Goal: Navigation & Orientation: Understand site structure

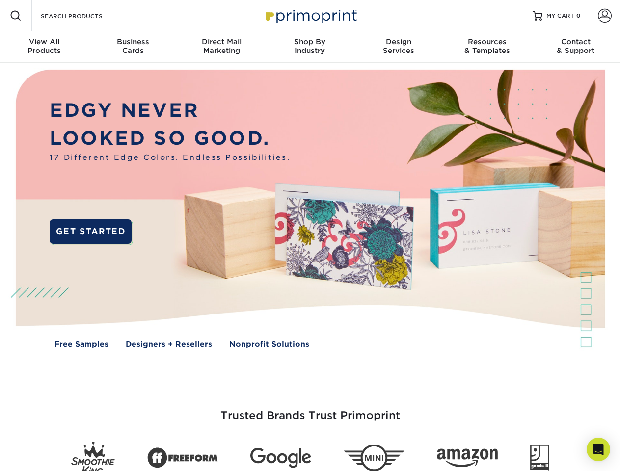
click at [310, 236] on img at bounding box center [309, 216] width 613 height 307
click at [16, 16] on span at bounding box center [16, 16] width 12 height 12
click at [604, 16] on span at bounding box center [605, 16] width 14 height 14
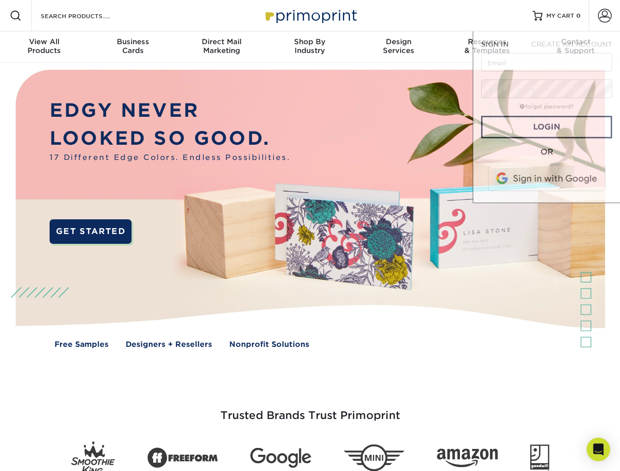
click at [44, 47] on div "View All Products" at bounding box center [44, 46] width 88 height 18
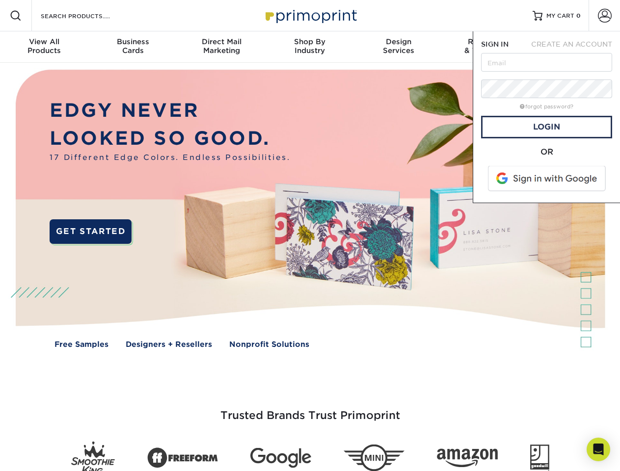
click at [132, 47] on div "Business Cards" at bounding box center [132, 46] width 88 height 18
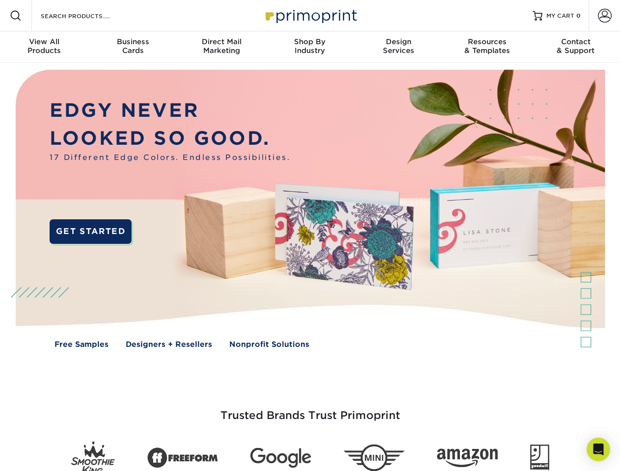
click at [221, 47] on div "Direct Mail Marketing" at bounding box center [221, 46] width 88 height 18
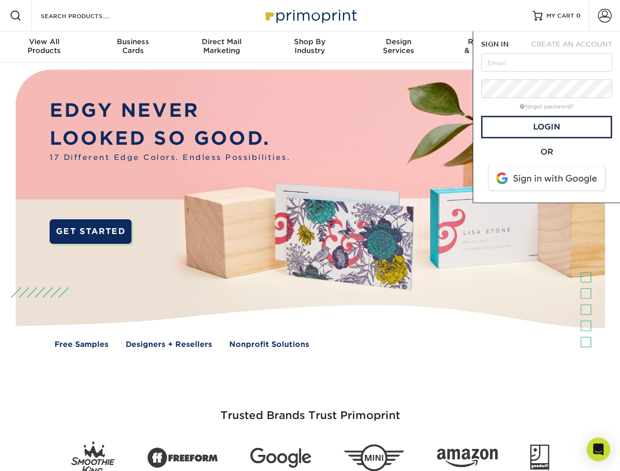
click at [310, 47] on div "Shop By Industry" at bounding box center [309, 46] width 88 height 18
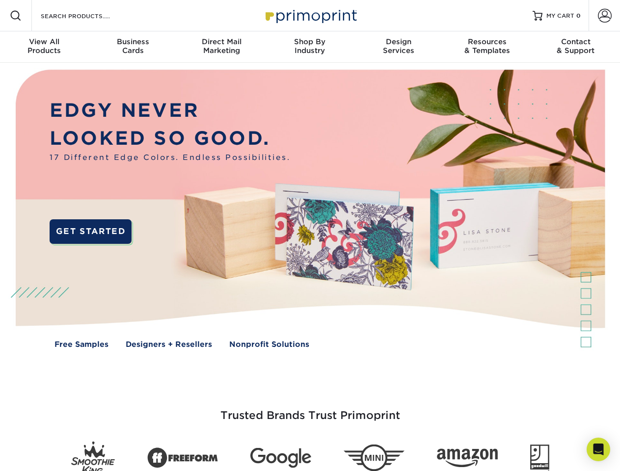
click at [398, 47] on div "Design Services" at bounding box center [398, 46] width 88 height 18
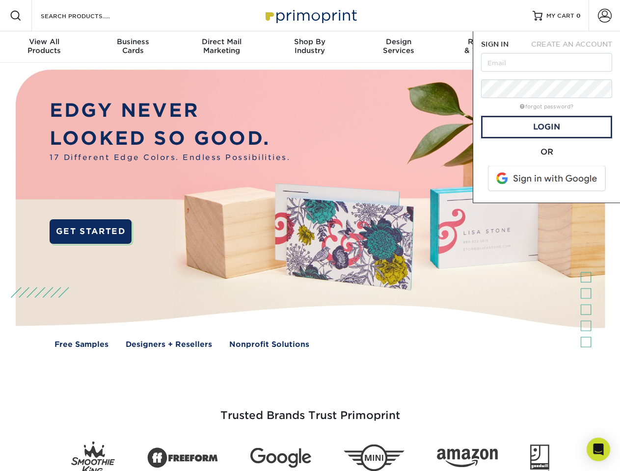
click at [487, 47] on span "SIGN IN" at bounding box center [494, 44] width 27 height 8
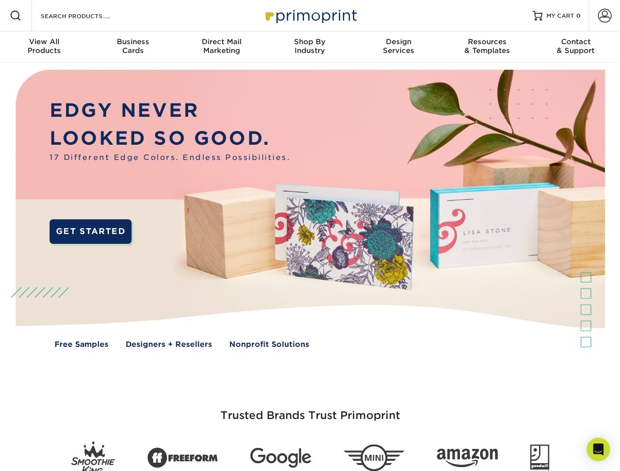
click at [576, 47] on div "Contact & Support" at bounding box center [575, 46] width 88 height 18
